Goal: Information Seeking & Learning: Learn about a topic

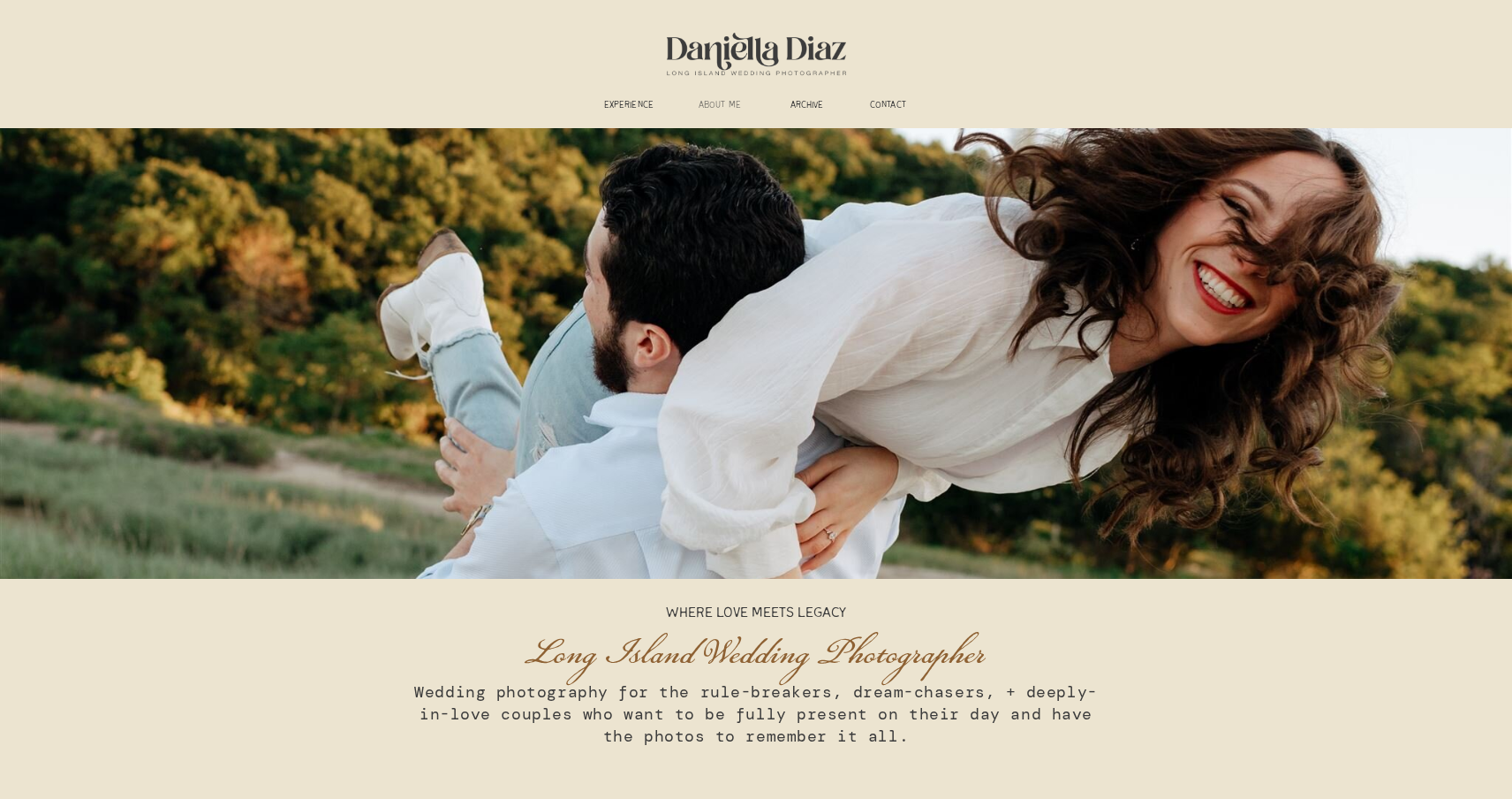
click at [721, 108] on h3 "ABOUT ME" at bounding box center [720, 107] width 65 height 13
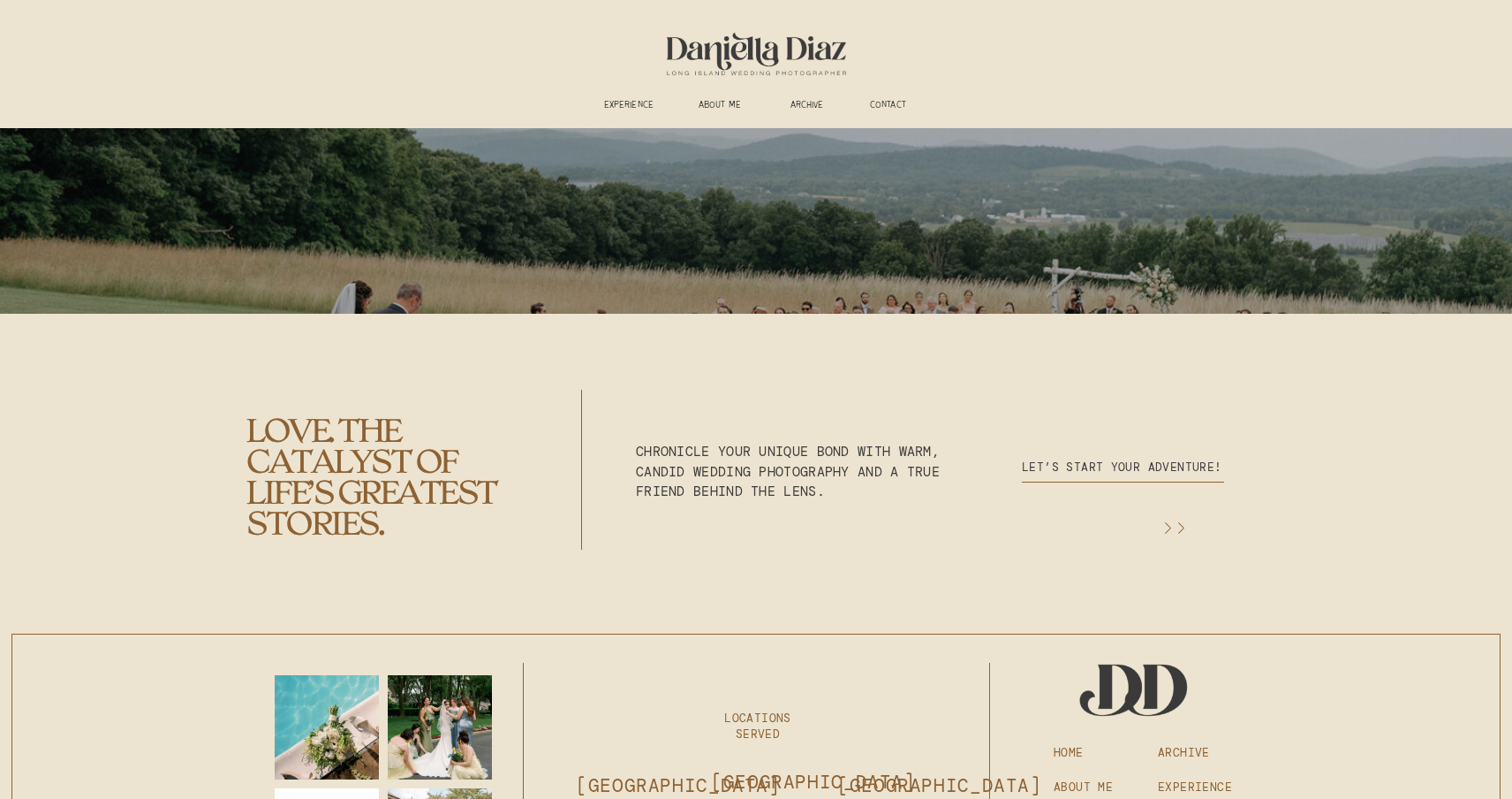
scroll to position [4660, 0]
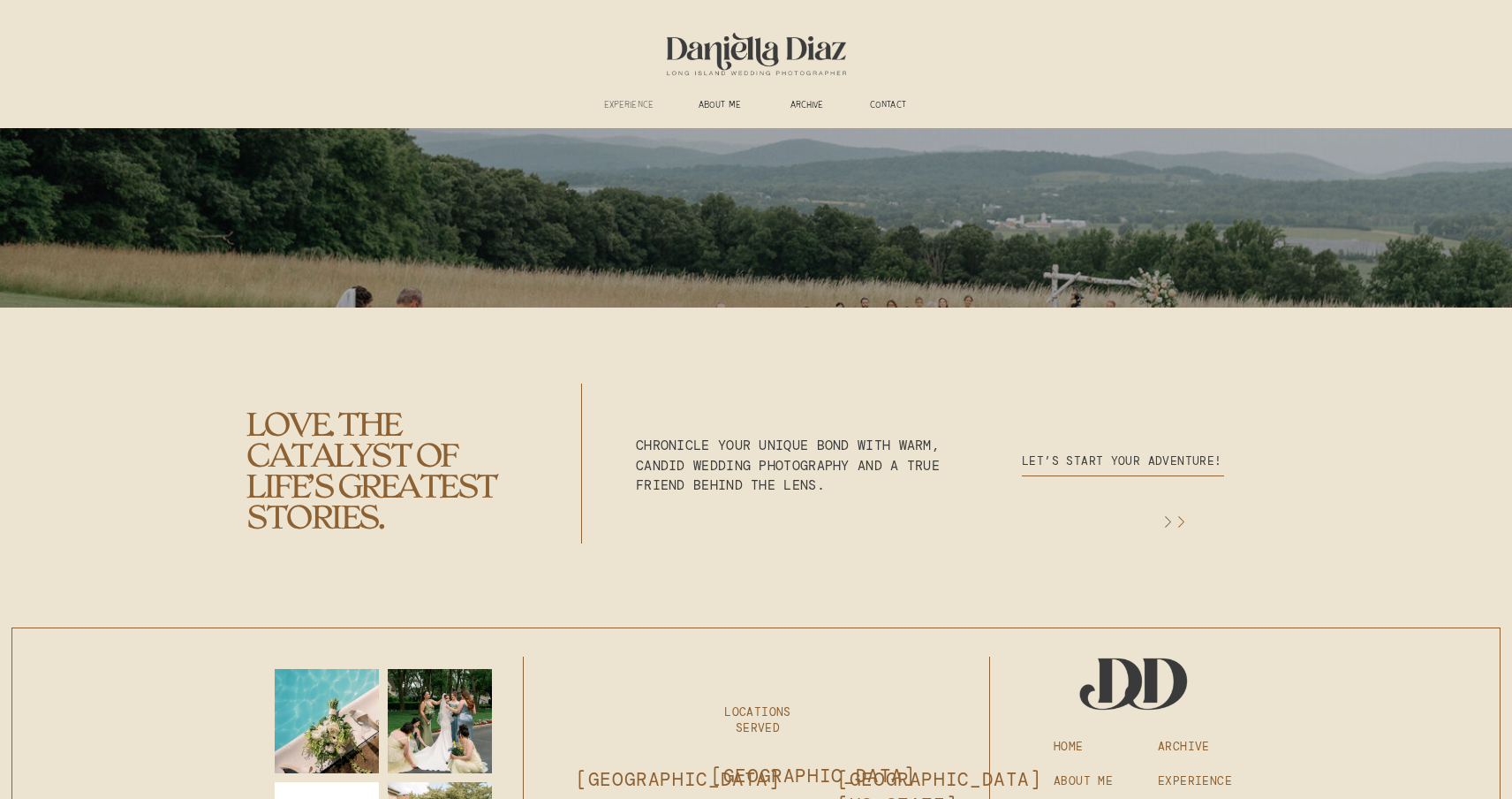
click at [618, 101] on h3 "experience" at bounding box center [628, 107] width 65 height 13
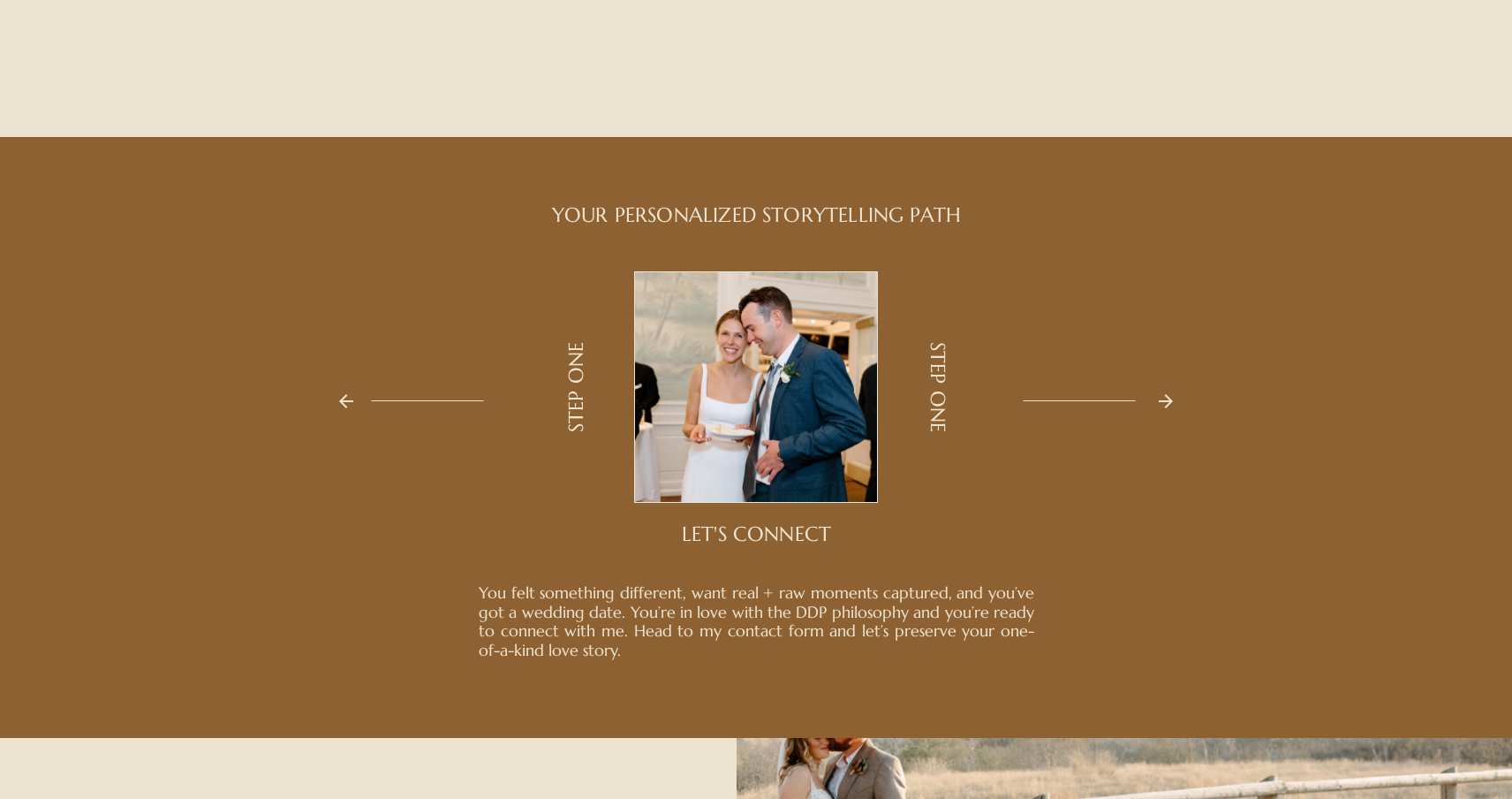
scroll to position [2574, 0]
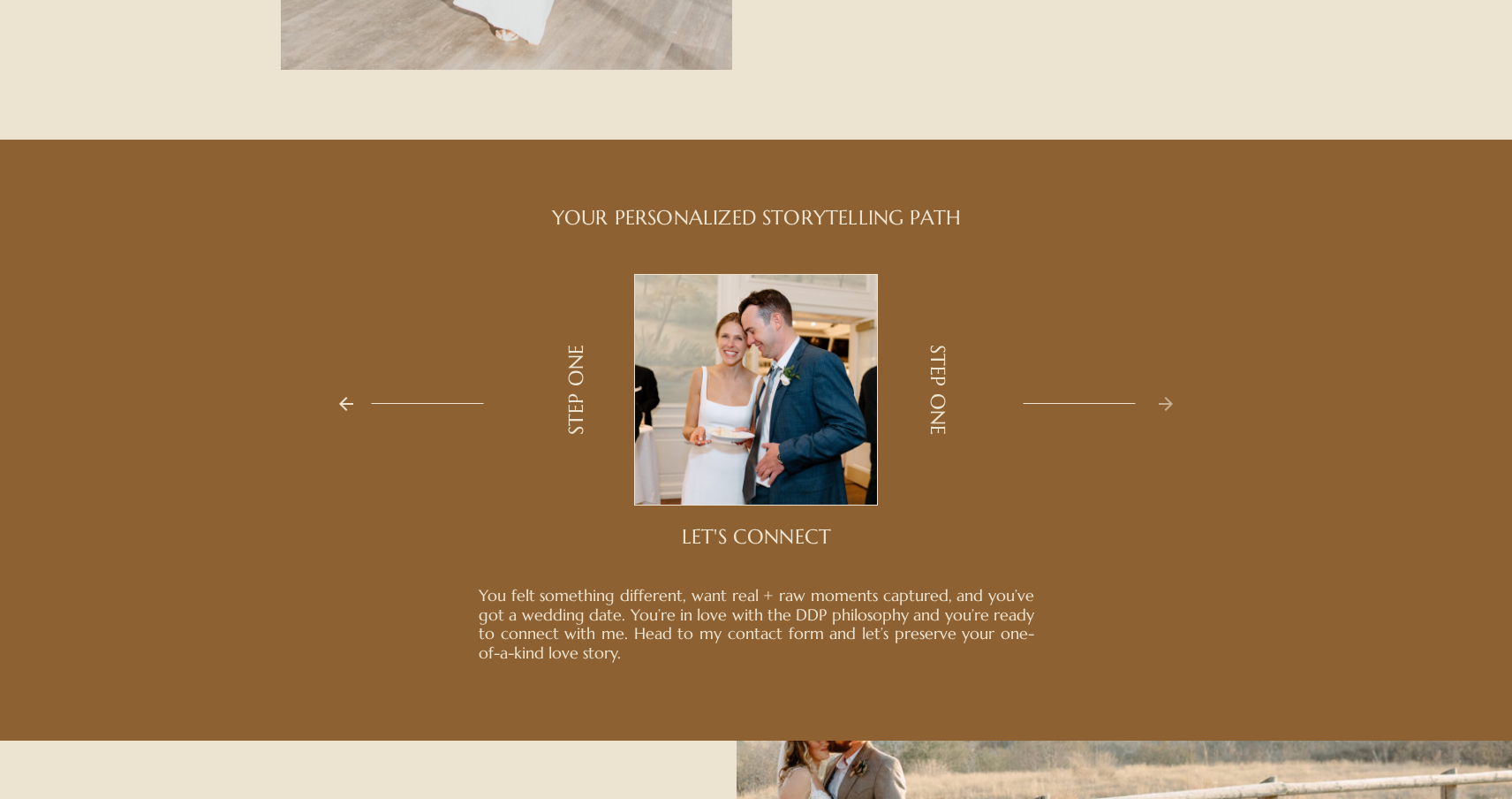
click at [1169, 404] on icon at bounding box center [1165, 403] width 14 height 14
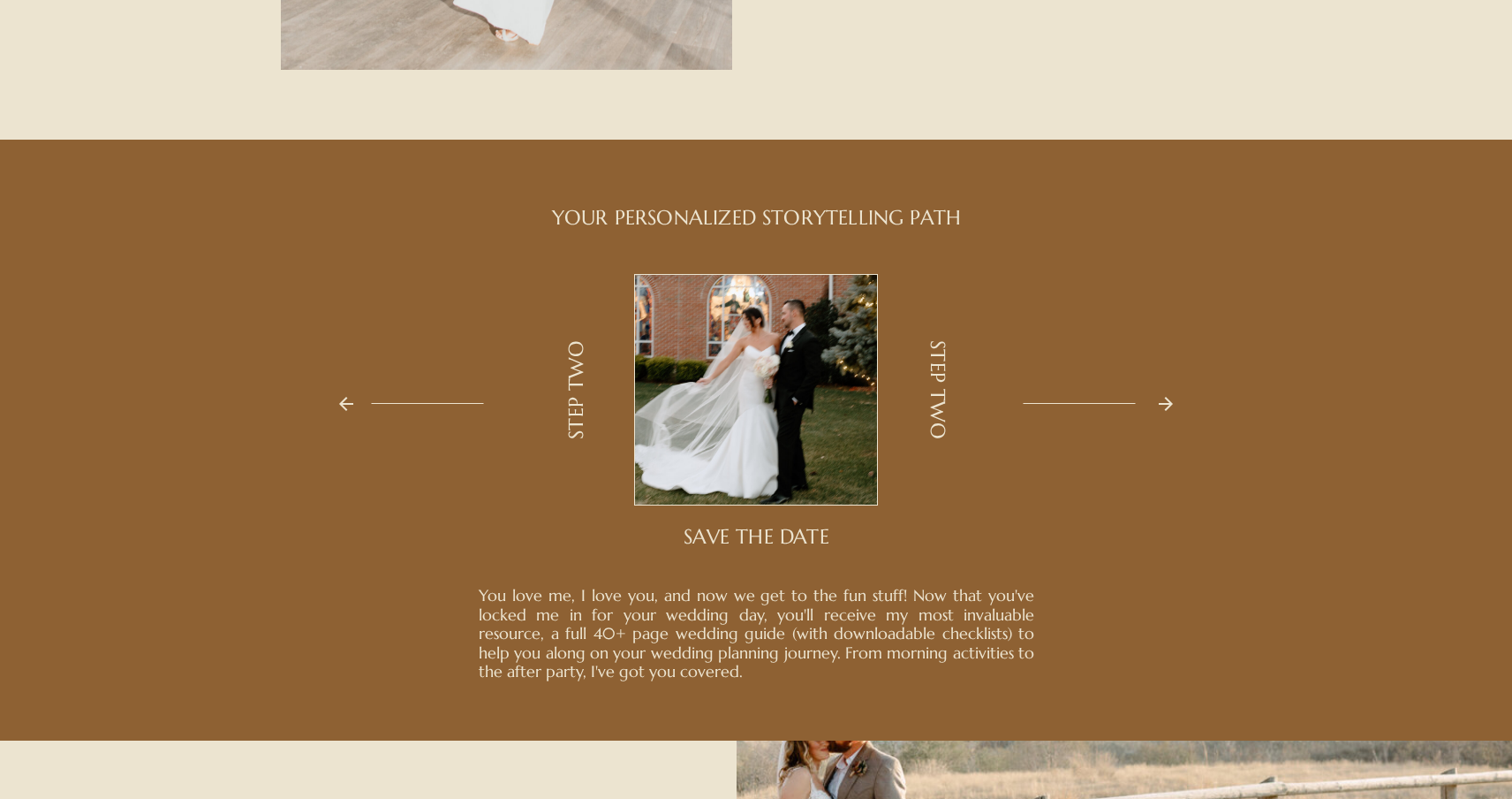
click at [1169, 404] on icon at bounding box center [1165, 403] width 14 height 14
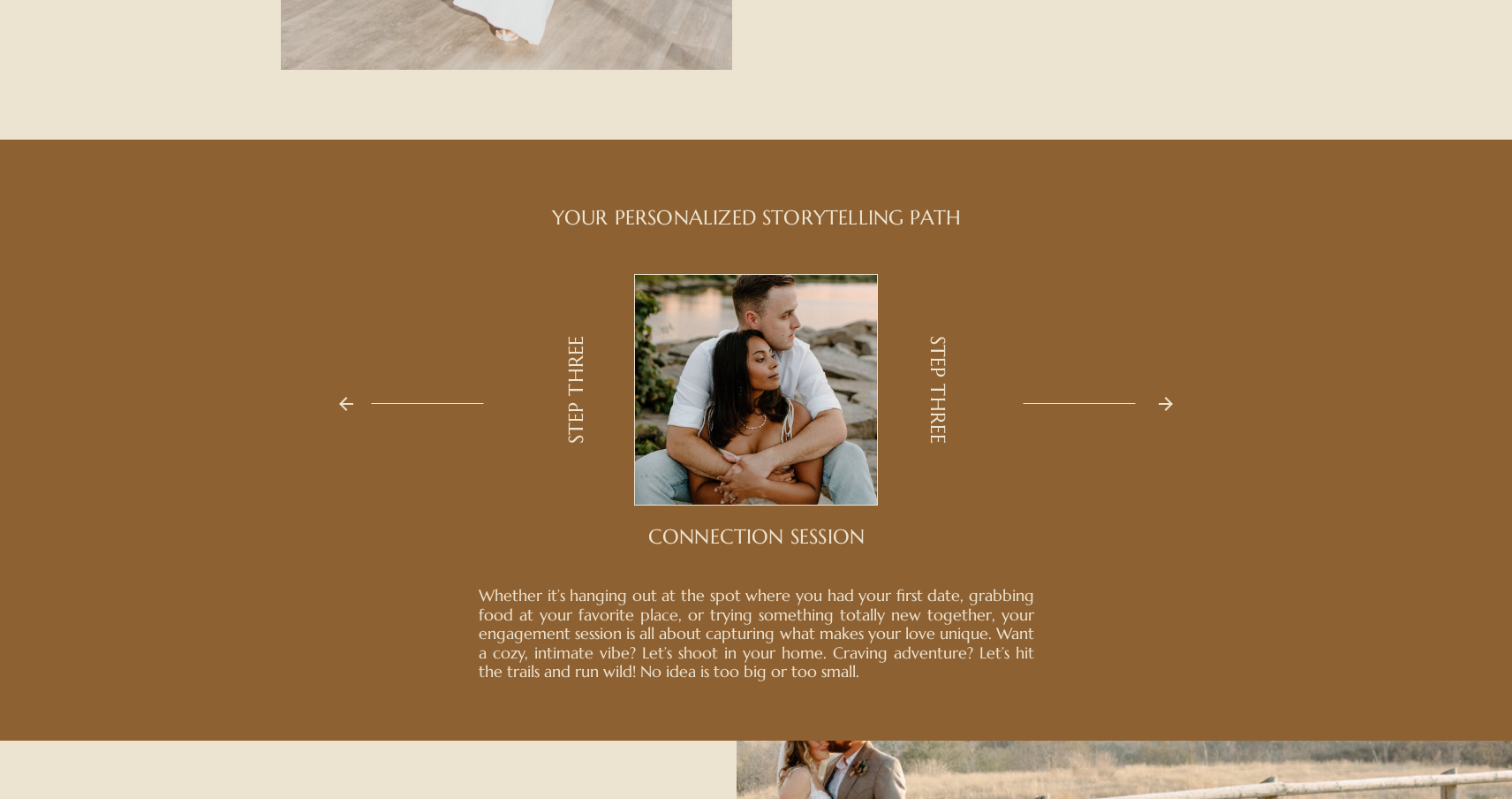
click at [1169, 404] on icon at bounding box center [1165, 403] width 14 height 14
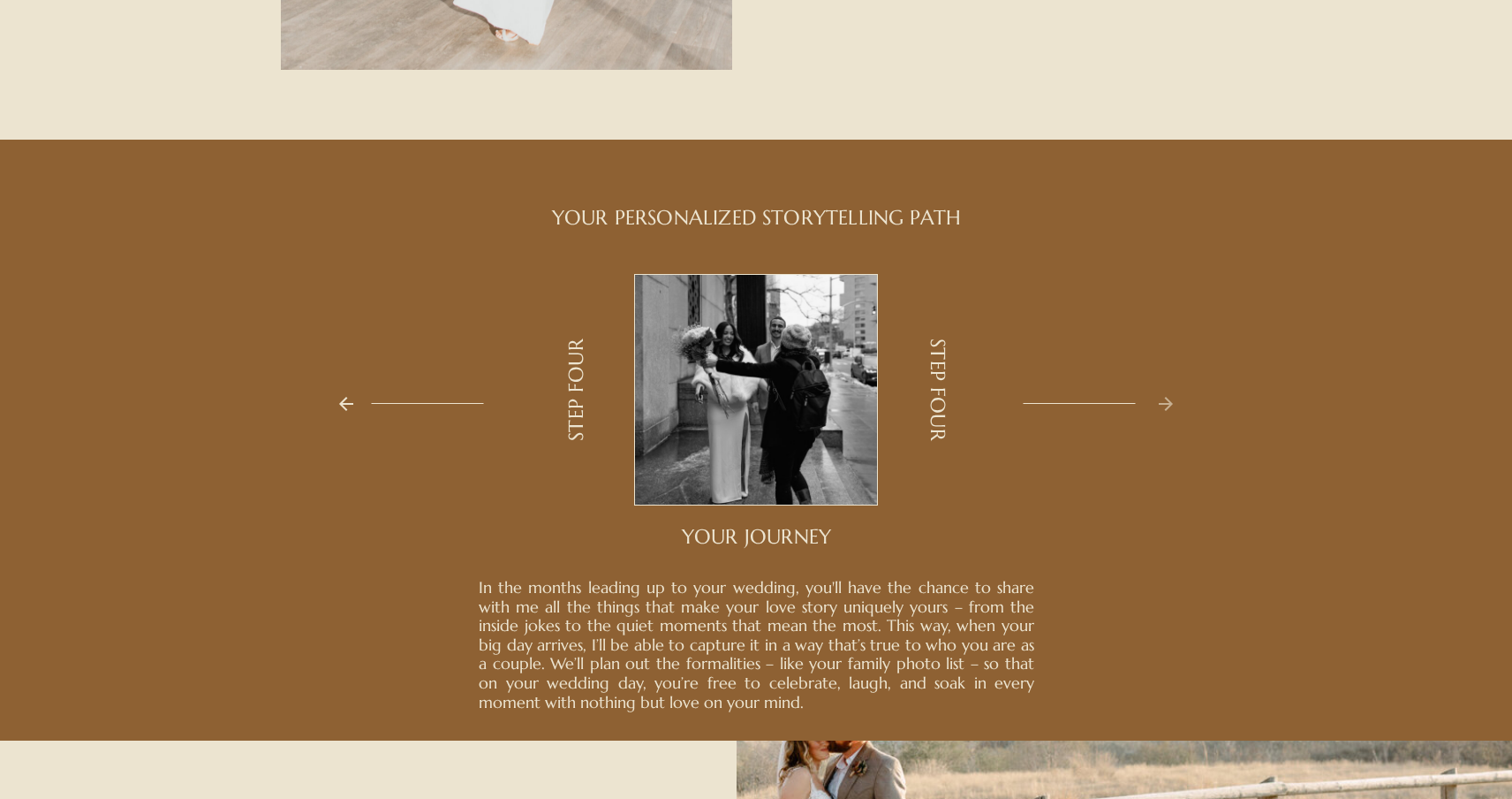
click at [1164, 402] on icon at bounding box center [1166, 404] width 21 height 21
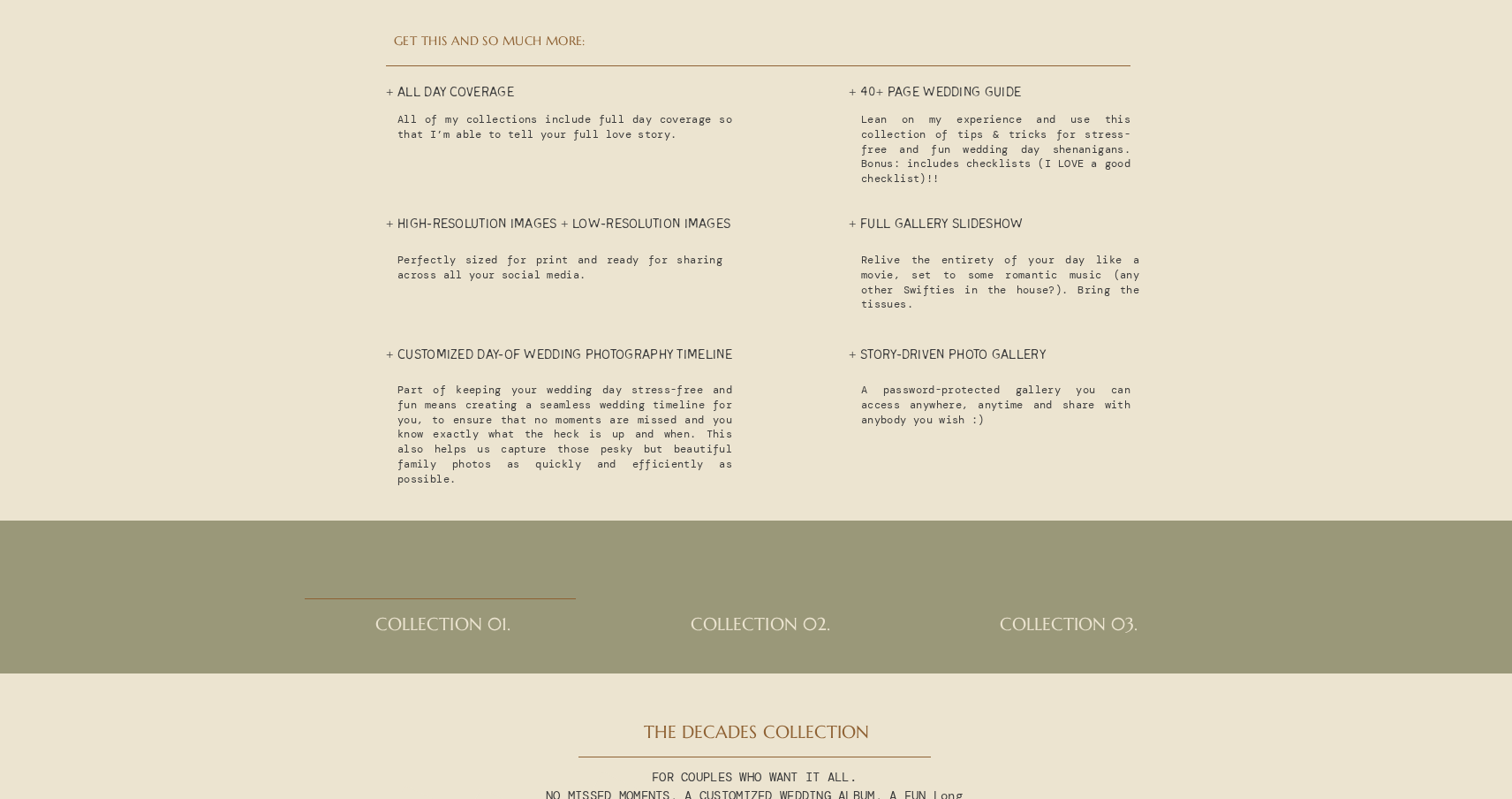
scroll to position [3919, 0]
